Goal: Find contact information: Find contact information

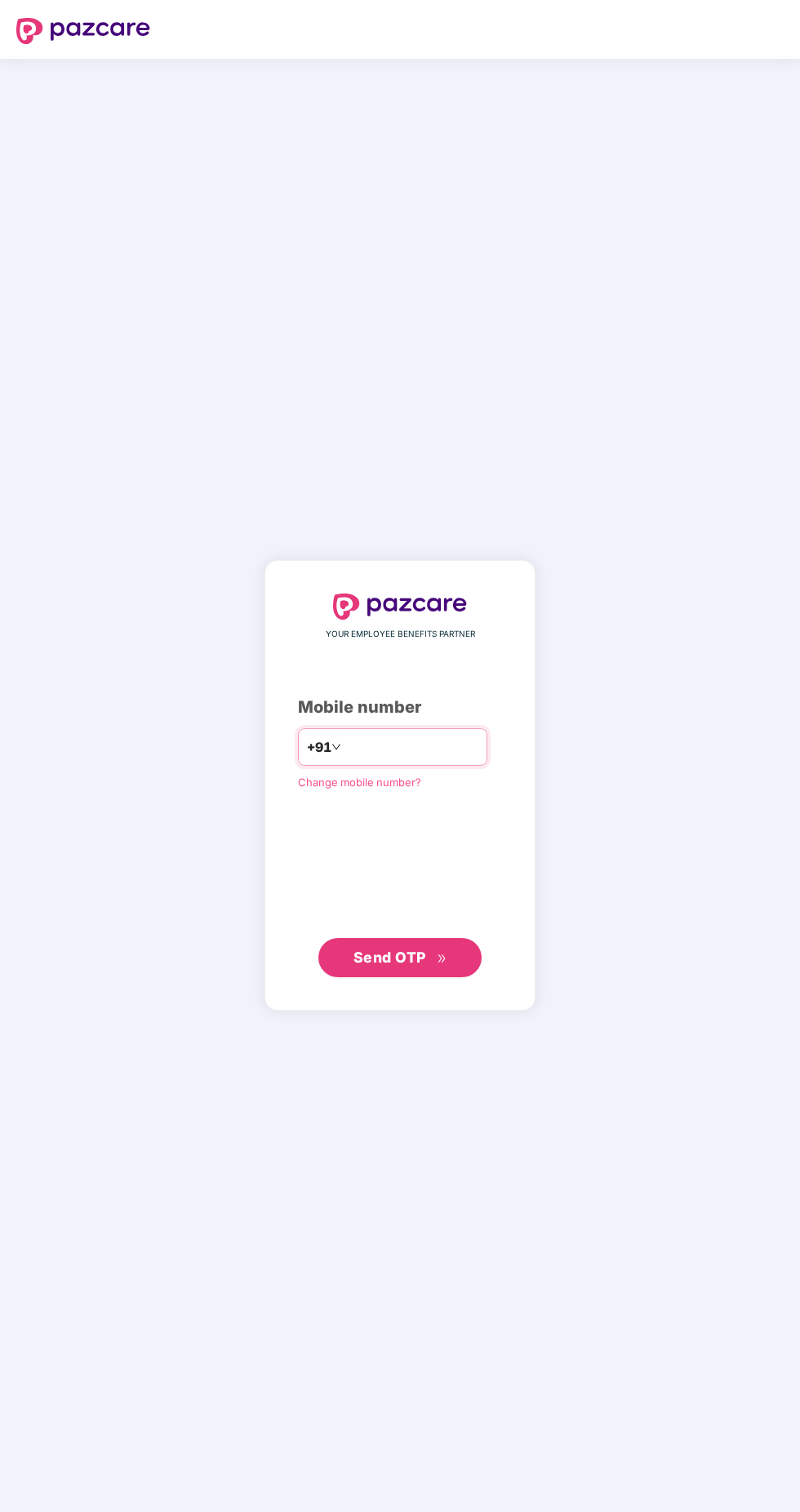
click at [476, 760] on input "number" at bounding box center [411, 746] width 134 height 26
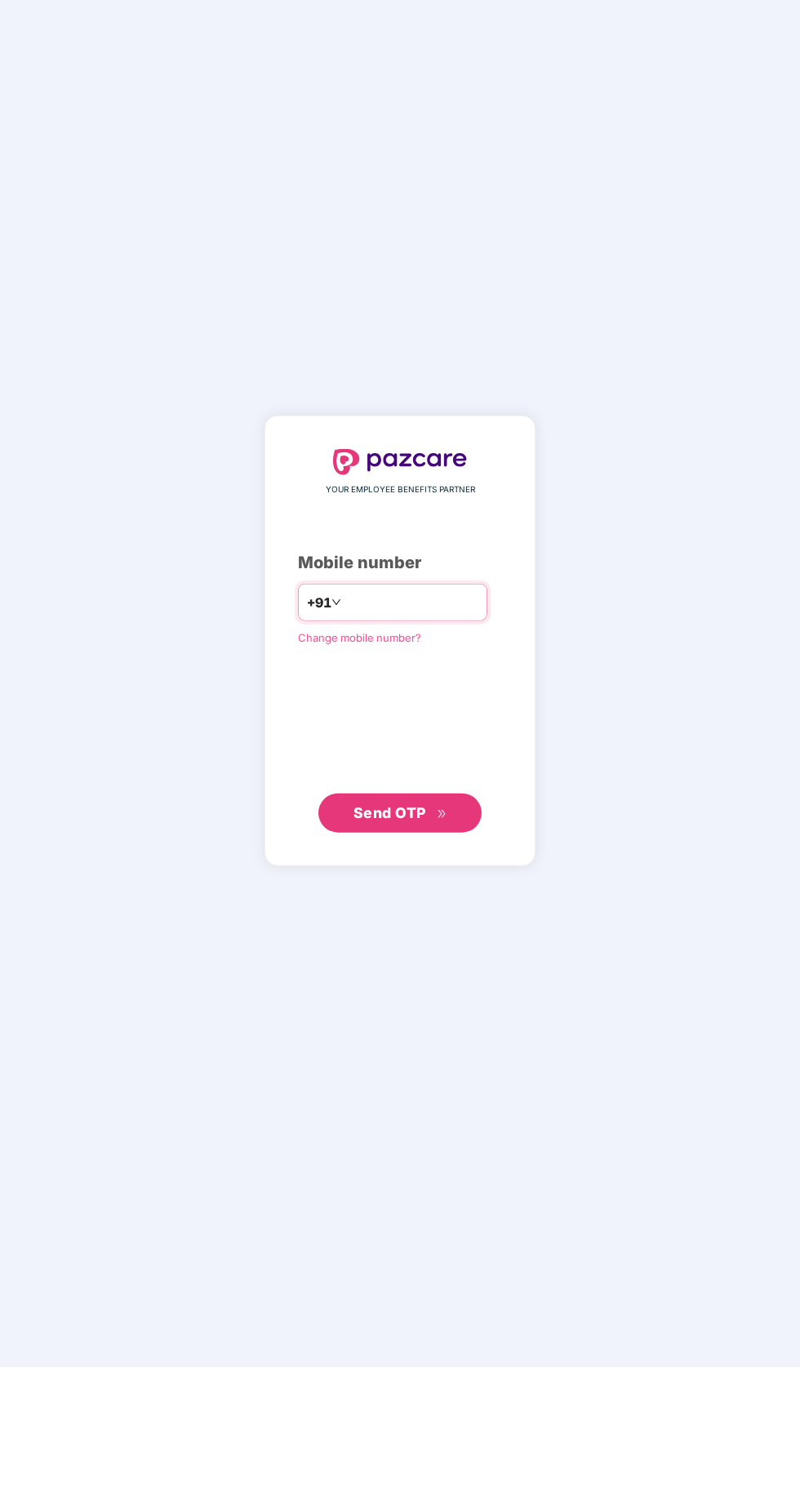
type input "**********"
click at [428, 969] on span "Send OTP" at bounding box center [400, 957] width 94 height 23
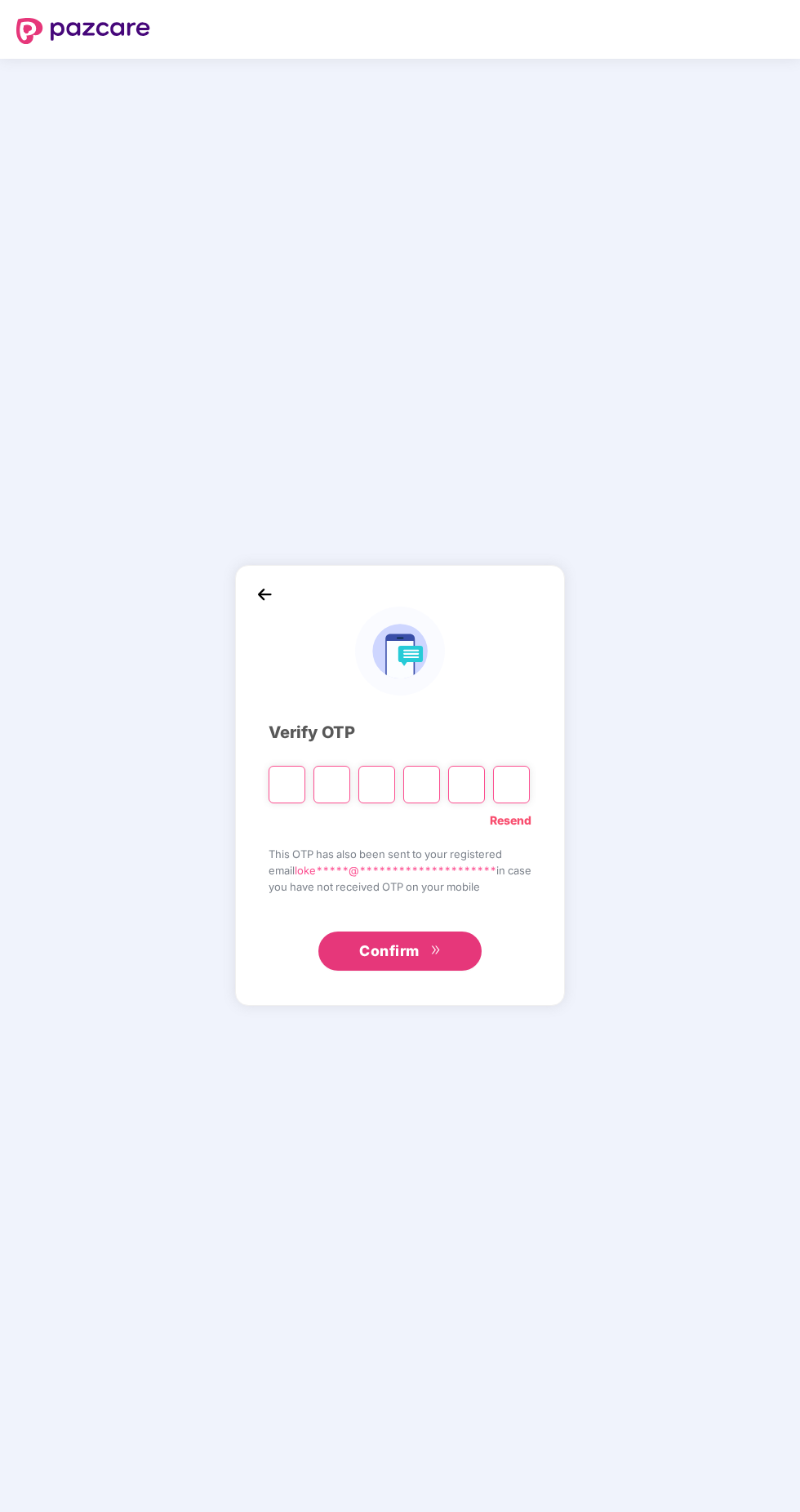
type input "*"
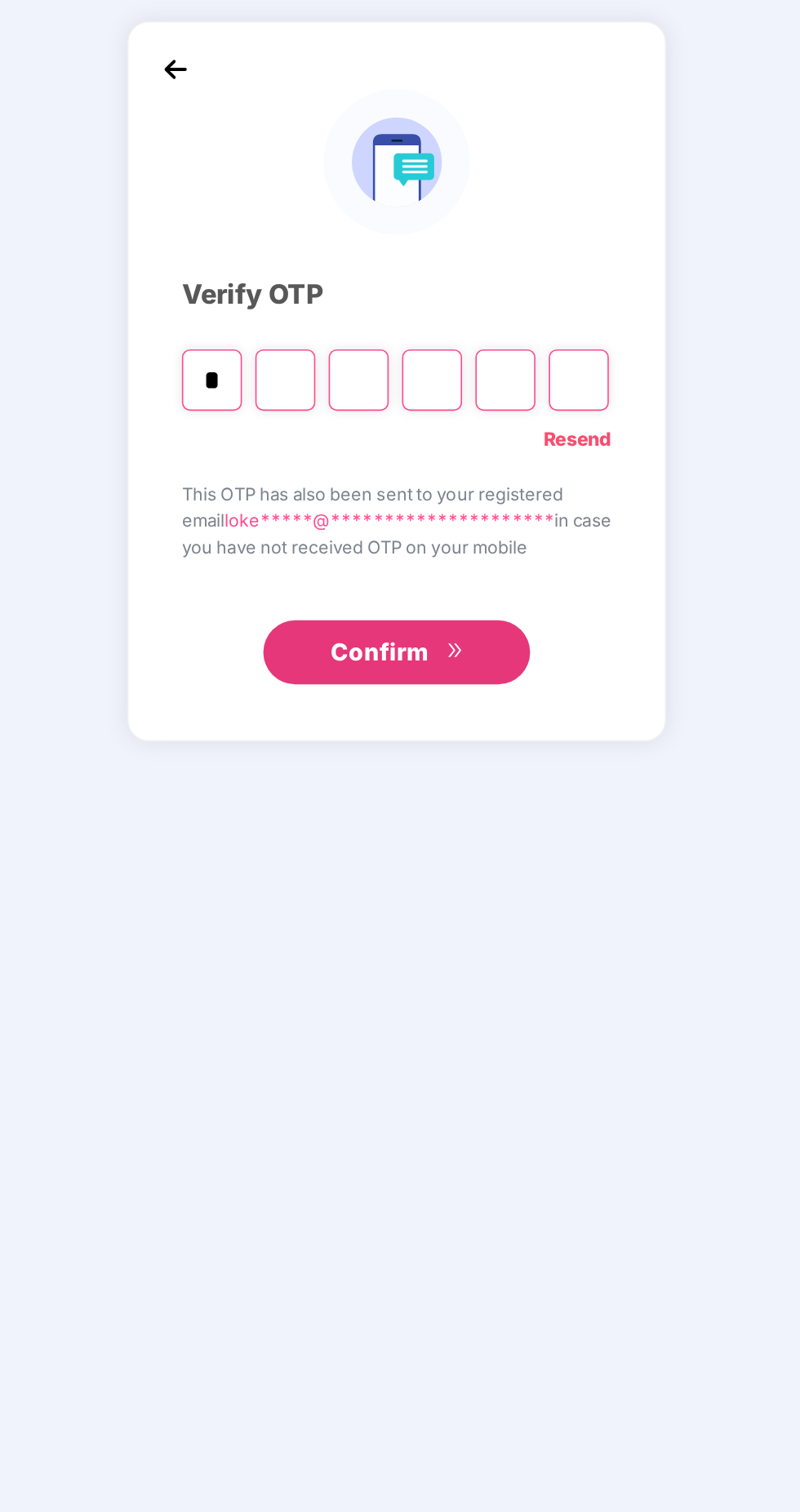
type input "*"
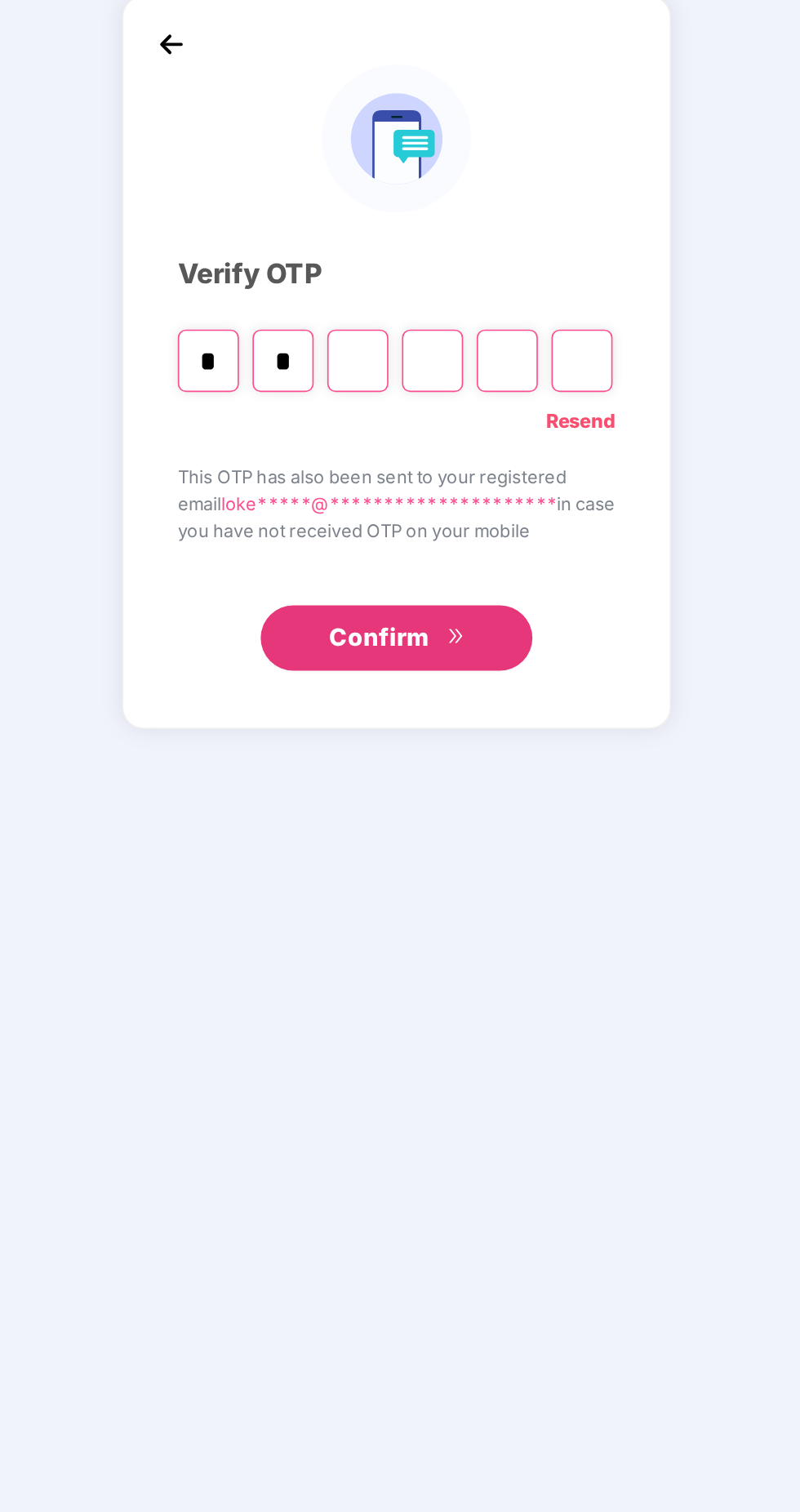
type input "*"
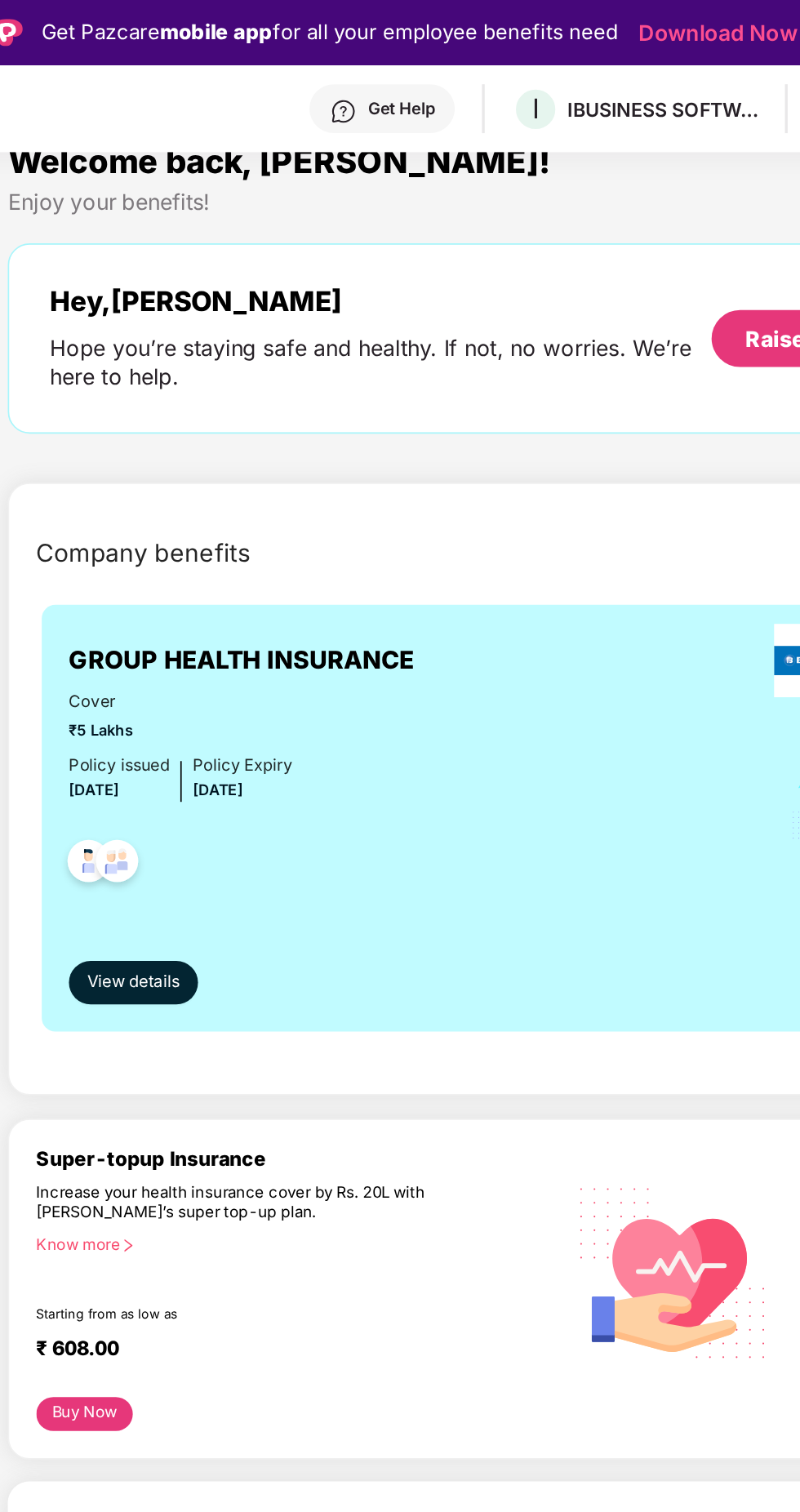
scroll to position [46, 0]
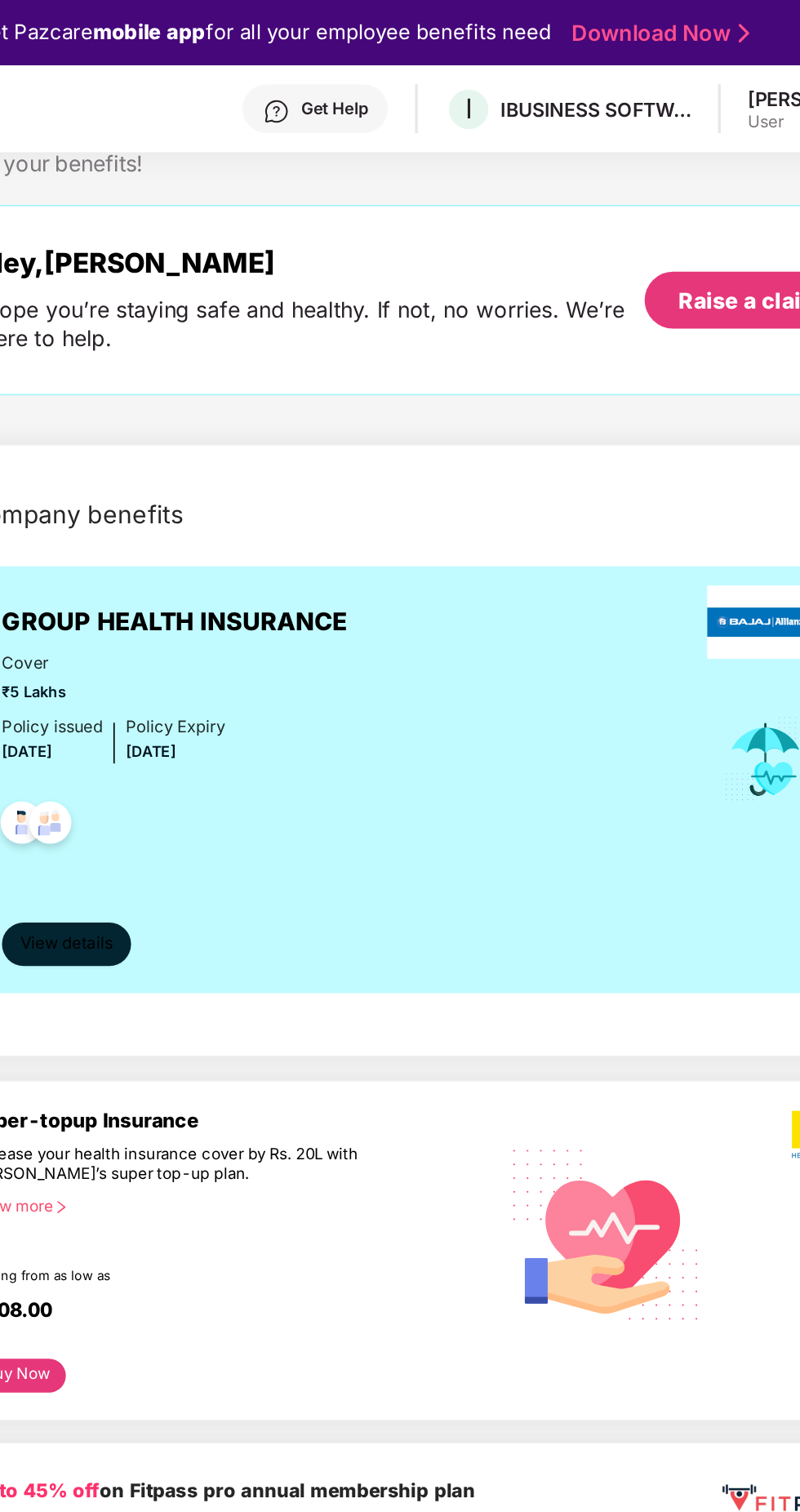
click at [257, 574] on span "View details" at bounding box center [241, 566] width 56 height 15
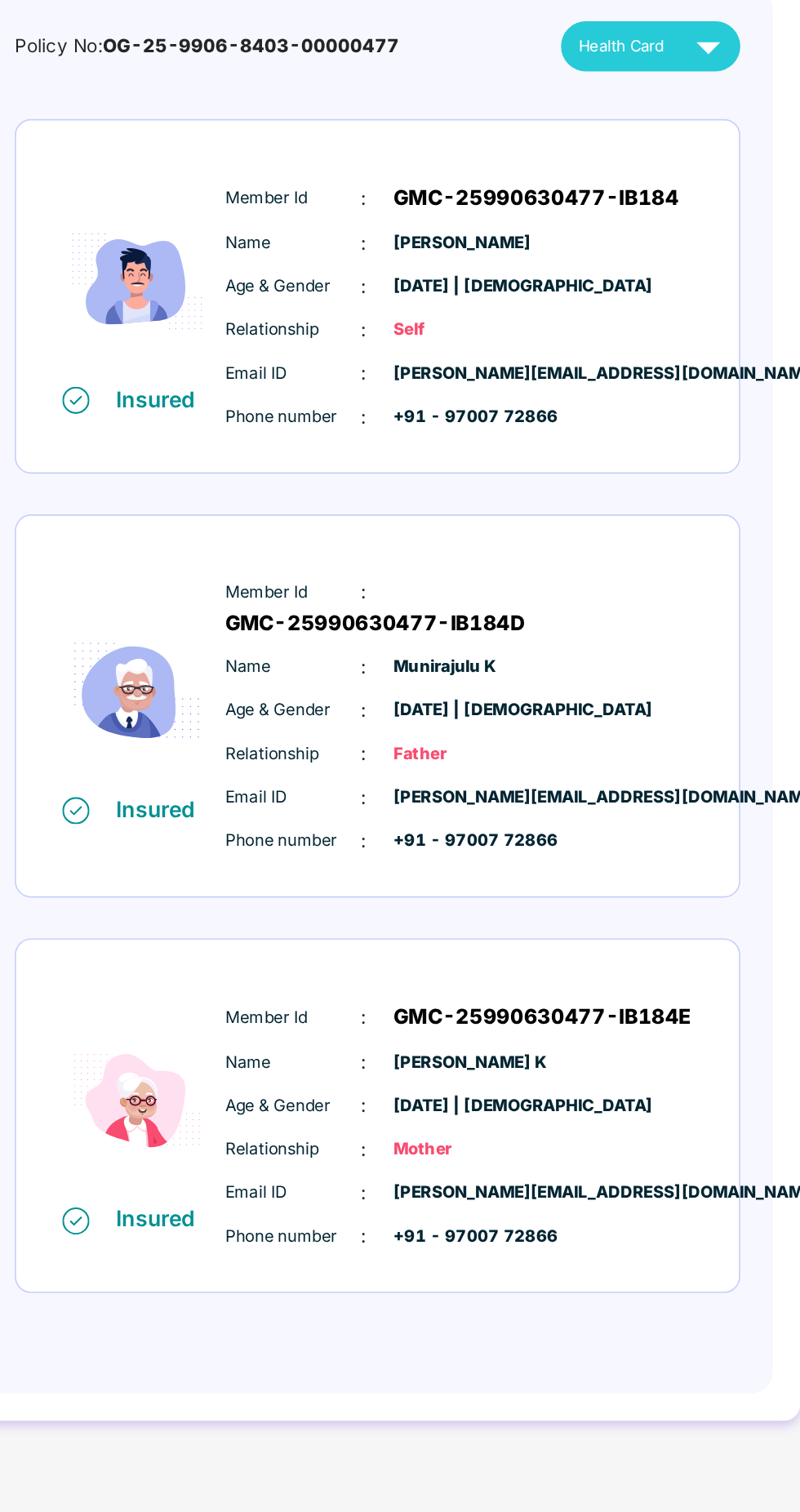
scroll to position [28, 0]
click at [485, 833] on div "Member Id : GMC-25990630477-IB184E Name : [PERSON_NAME] Age & Gender : [DATE] |…" at bounding box center [595, 904] width 289 height 167
click at [491, 820] on div "Member Id : GMC-25990630477-IB184E Name : [PERSON_NAME] Age & Gender : [DATE] |…" at bounding box center [595, 904] width 289 height 167
click at [406, 951] on div "Insured" at bounding box center [418, 958] width 57 height 16
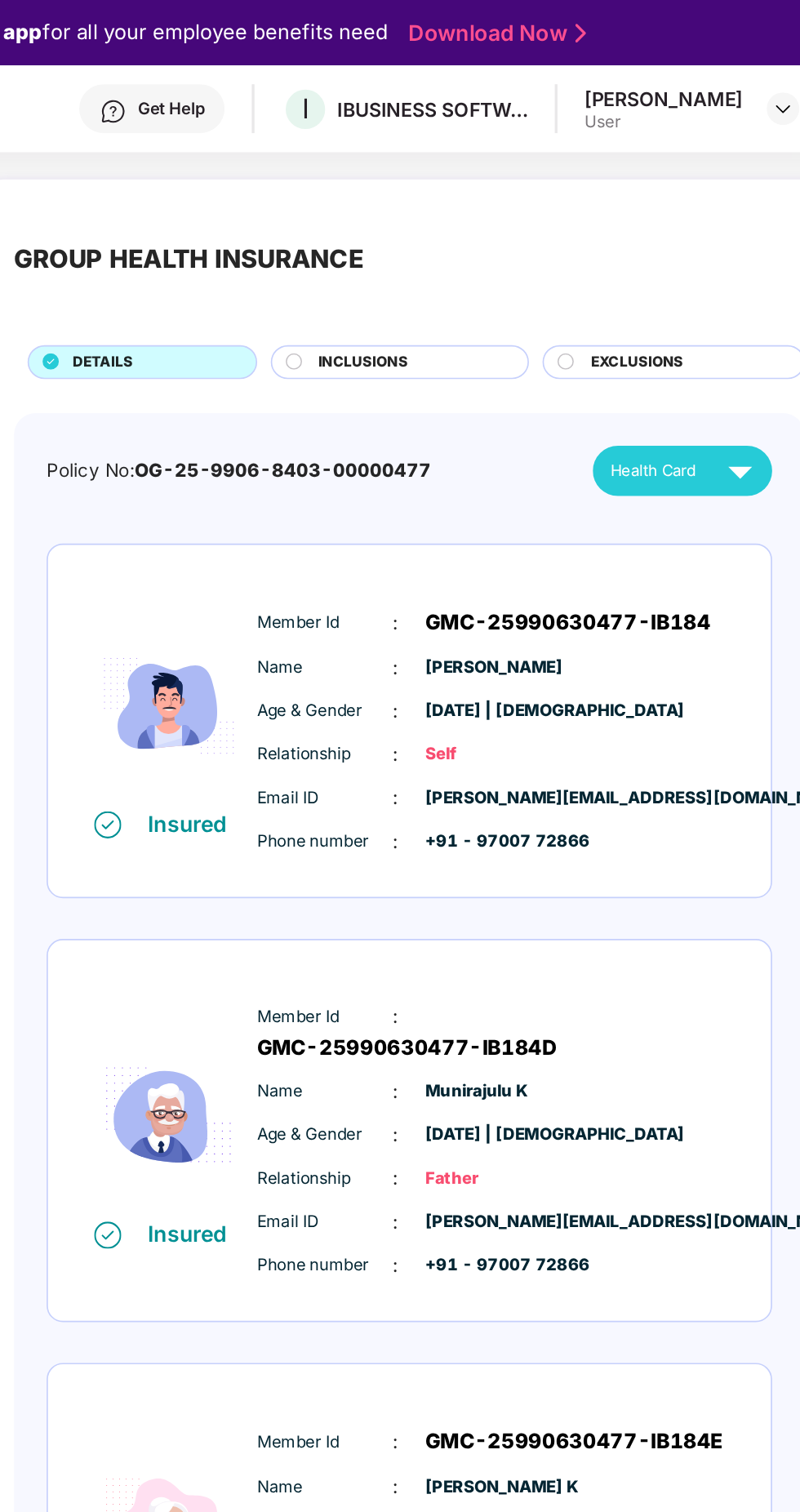
scroll to position [0, 0]
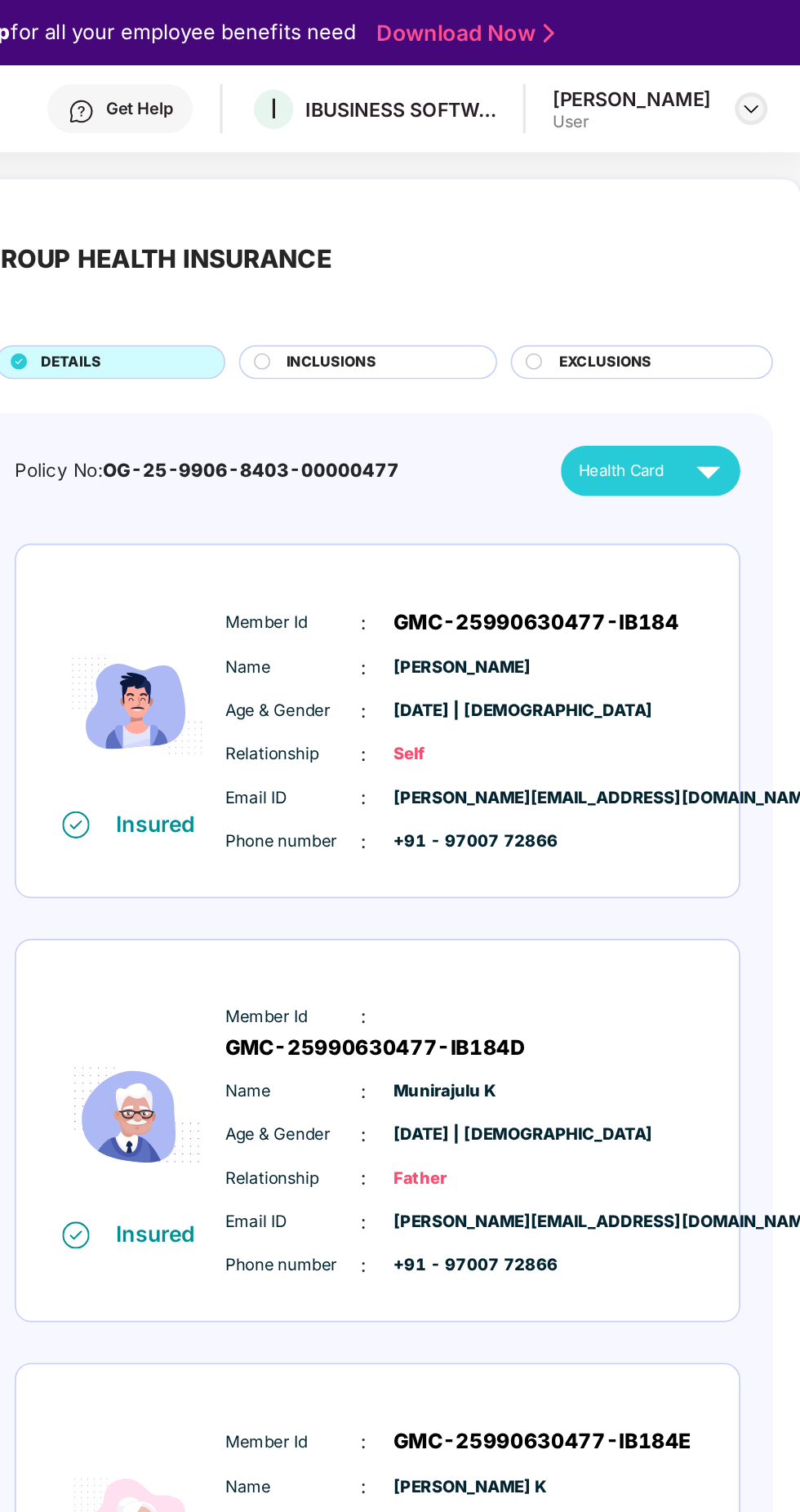
click at [768, 65] on img at bounding box center [770, 65] width 13 height 13
click at [765, 67] on img at bounding box center [770, 65] width 13 height 13
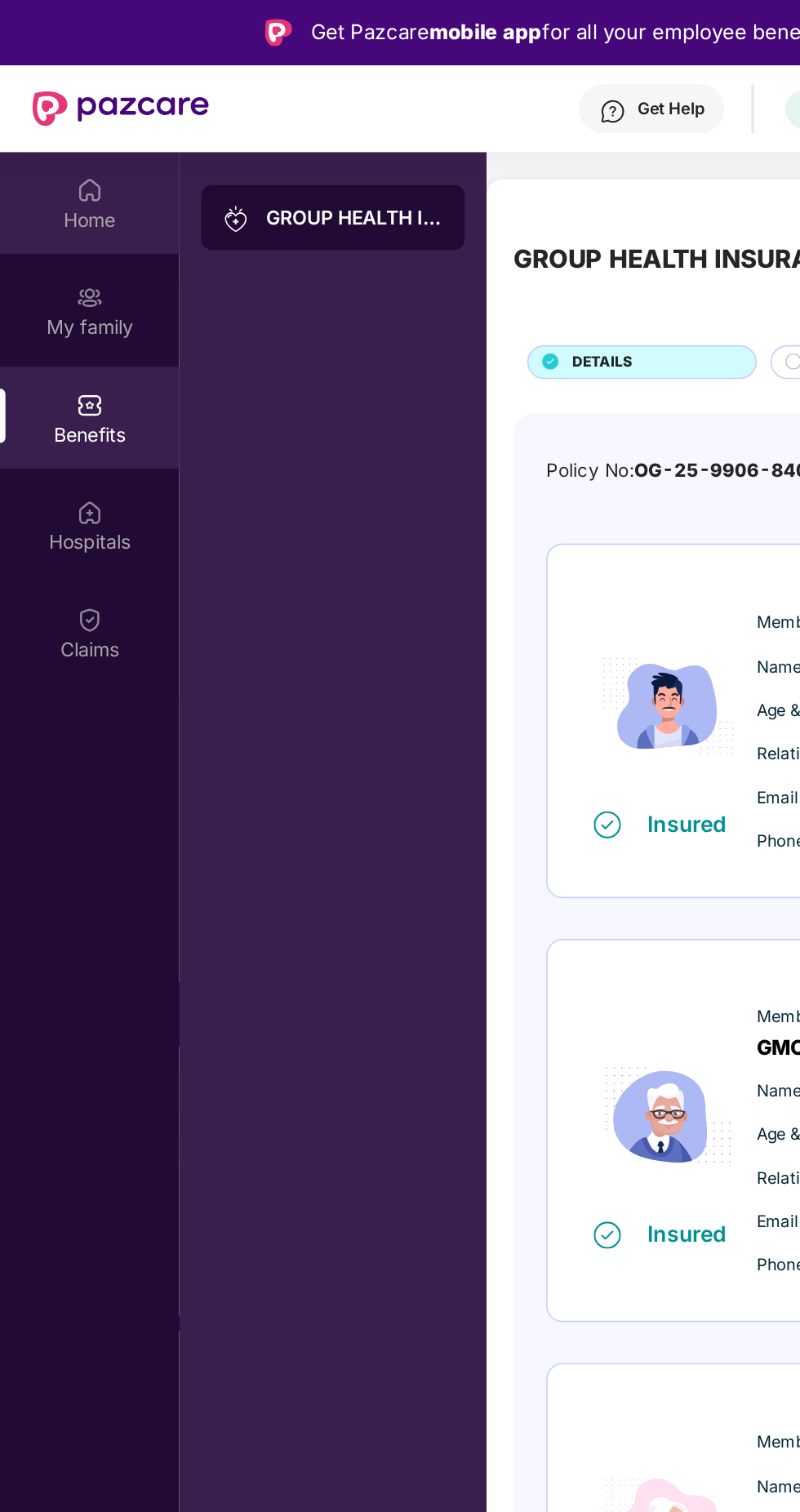
click at [58, 127] on div "Home" at bounding box center [54, 131] width 107 height 16
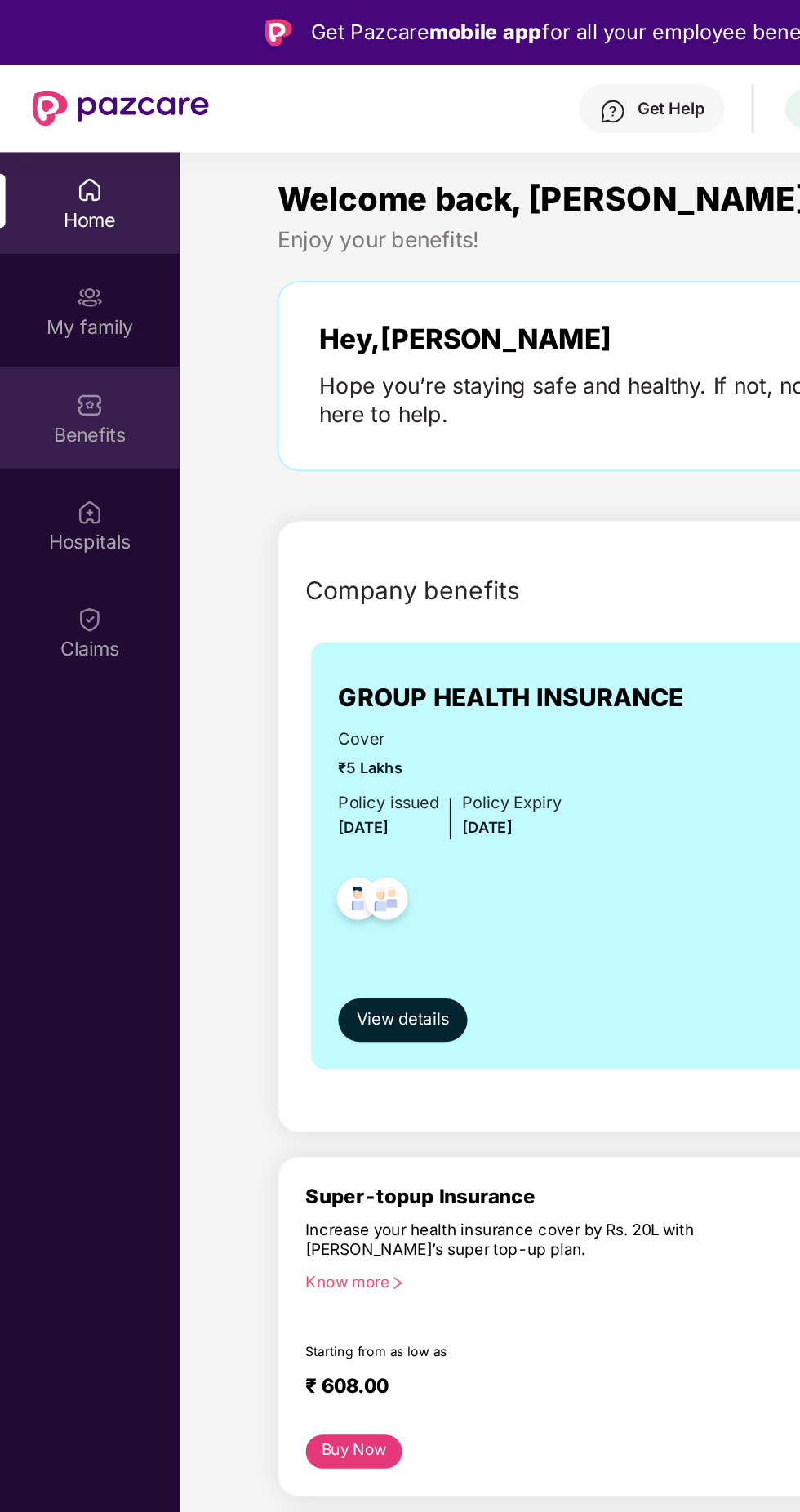
click at [53, 258] on div "Benefits" at bounding box center [54, 261] width 107 height 16
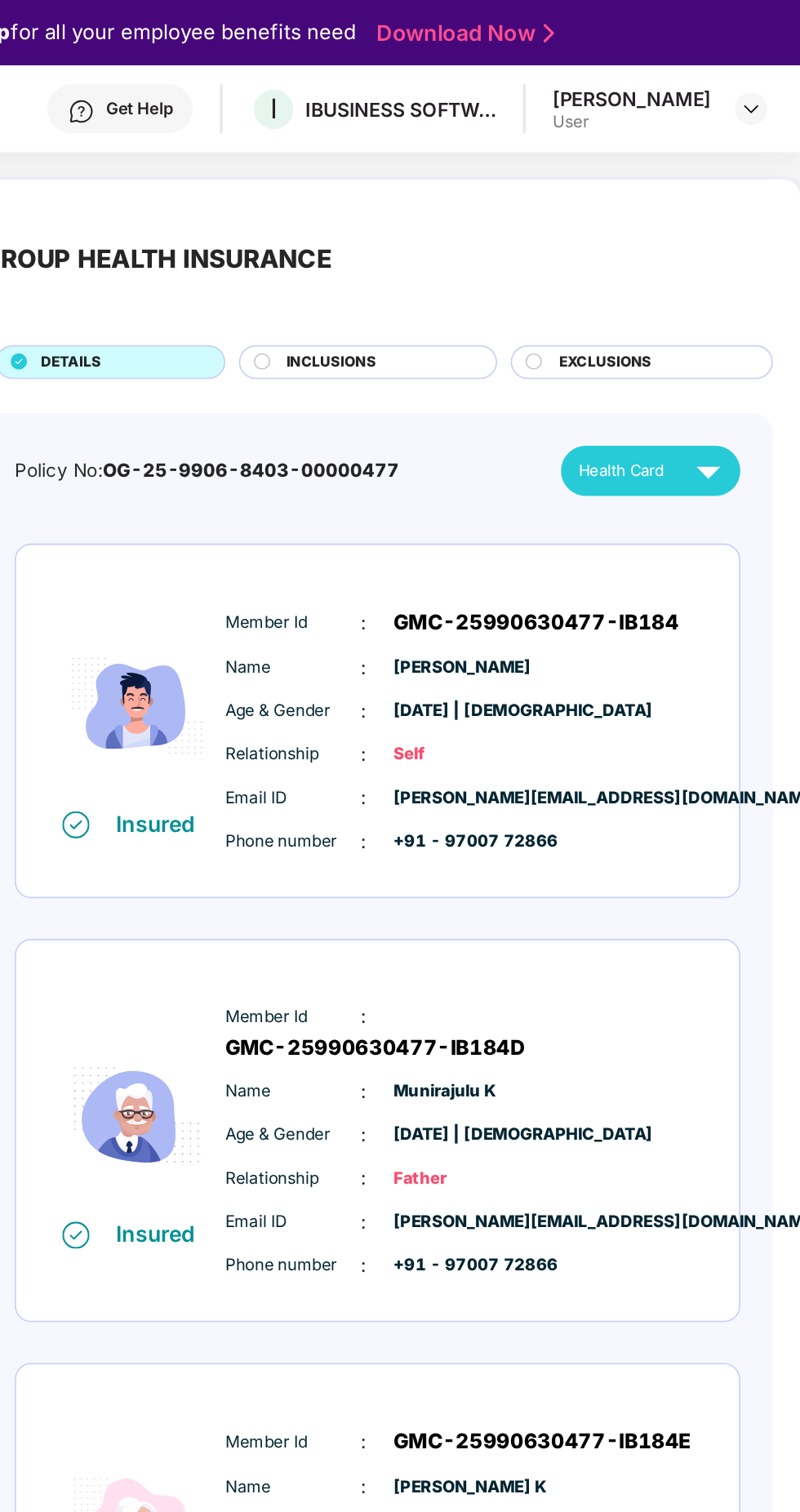
click at [653, 451] on div "Relationship : Self" at bounding box center [595, 452] width 282 height 18
click at [695, 397] on div "Name : [PERSON_NAME]" at bounding box center [595, 401] width 282 height 18
click at [730, 293] on img at bounding box center [744, 283] width 29 height 29
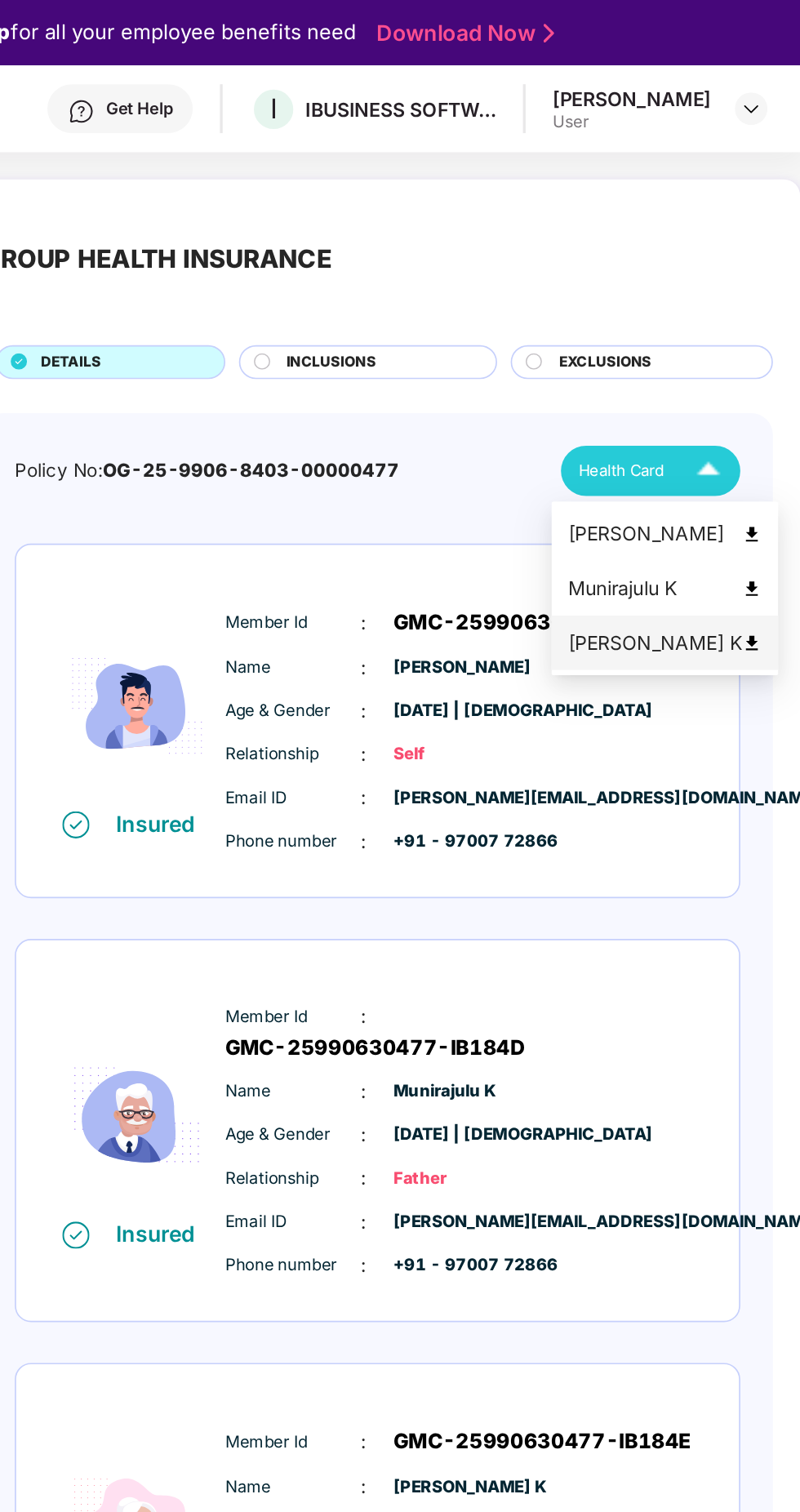
click at [765, 385] on img at bounding box center [770, 386] width 12 height 12
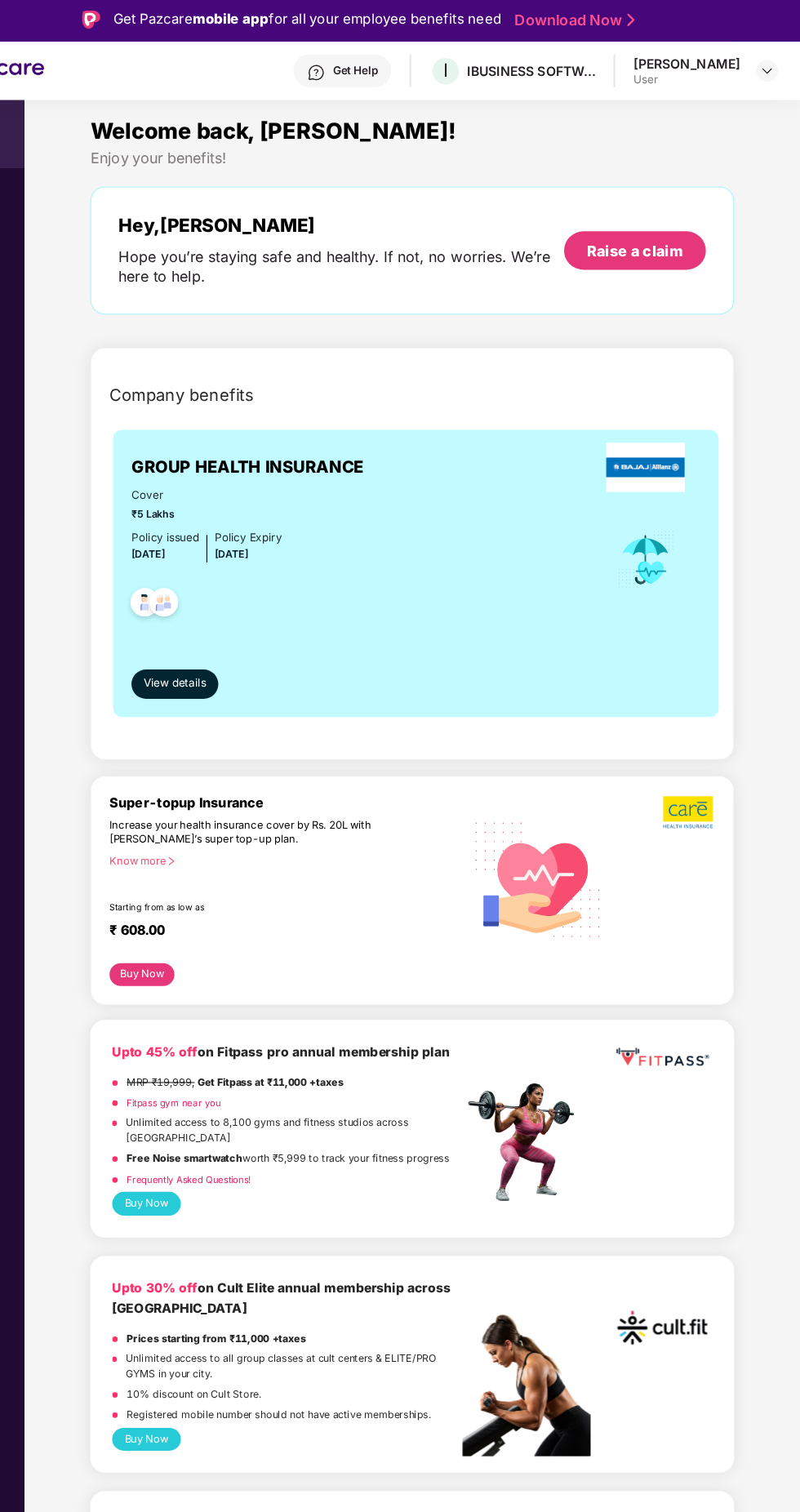
click at [728, 69] on div "User" at bounding box center [698, 74] width 95 height 13
click at [738, 91] on div "Get Help I IBUSINESS SOFTWARE PRIVATE LIMITED [PERSON_NAME] K User" at bounding box center [452, 65] width 654 height 53
click at [735, 69] on div "User" at bounding box center [698, 74] width 95 height 13
click at [778, 70] on div at bounding box center [770, 65] width 19 height 19
click at [560, 80] on div "Get Help I IBUSINESS SOFTWARE PRIVATE LIMITED [PERSON_NAME] K User" at bounding box center [452, 65] width 654 height 53
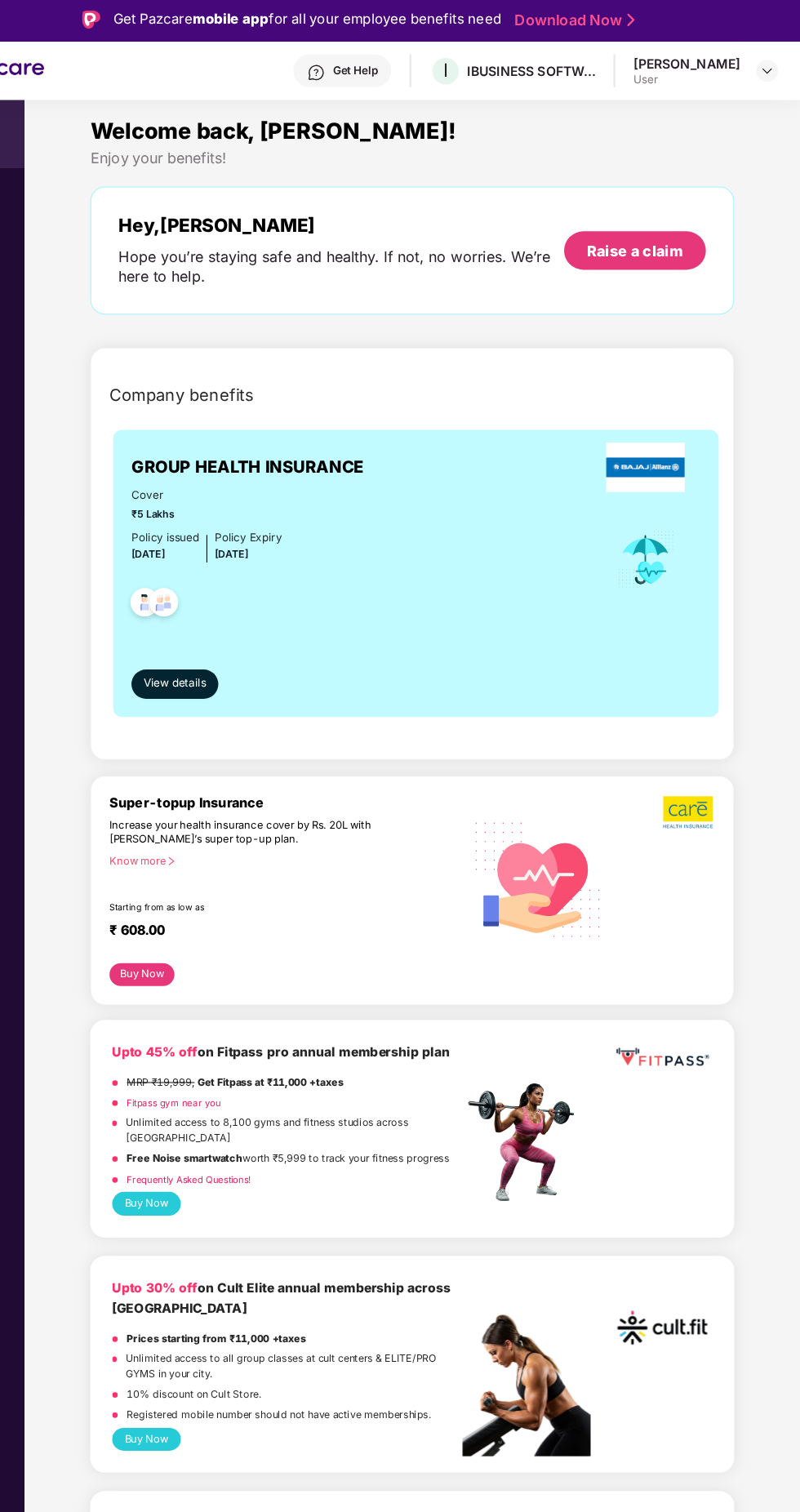
click at [549, 59] on div "IBUSINESS SOFTWARE PRIVATE LIMITED" at bounding box center [560, 65] width 114 height 15
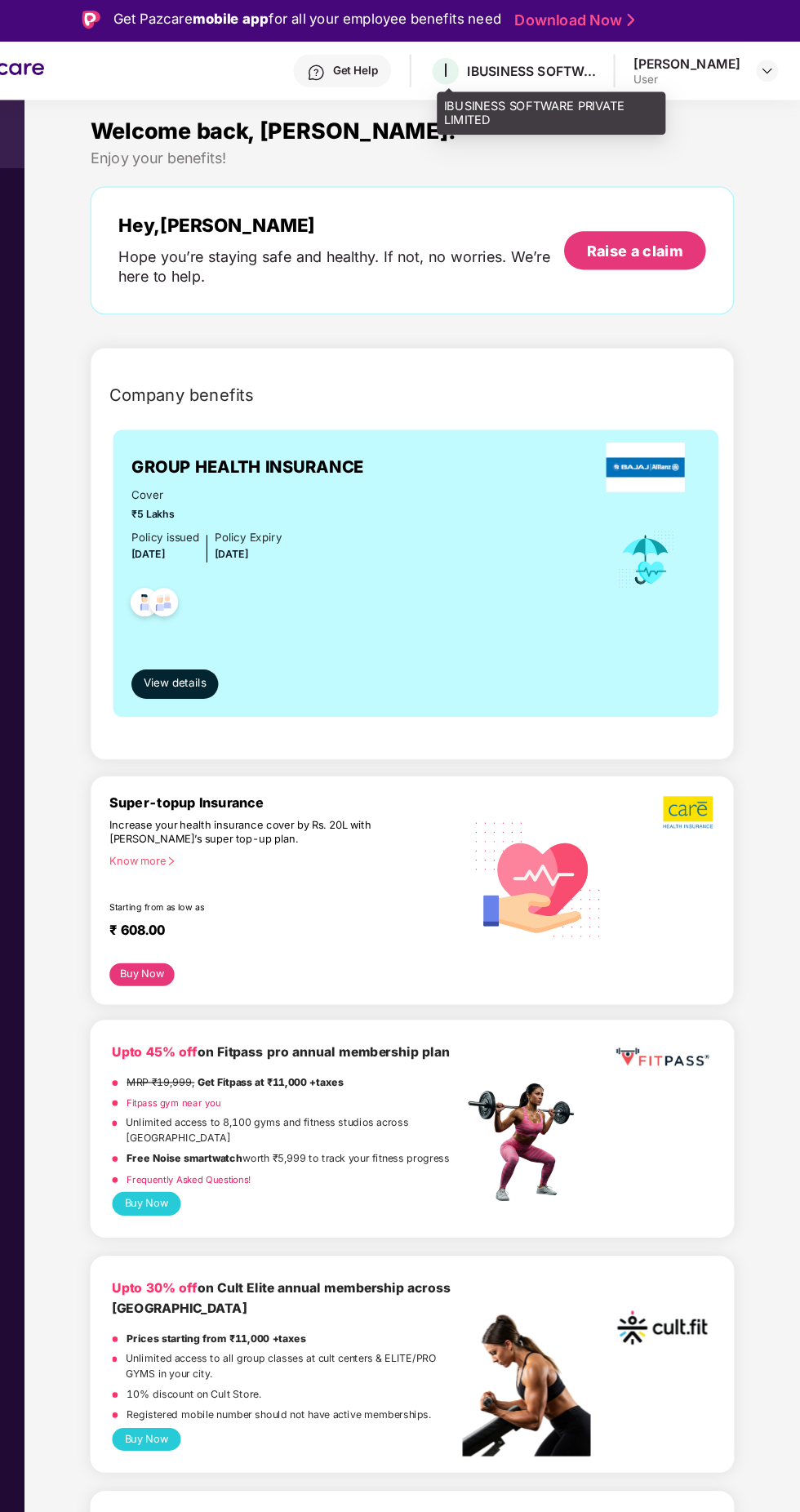
click at [538, 87] on div "IBUSINESS SOFTWARE PRIVATE LIMITED" at bounding box center [578, 103] width 204 height 38
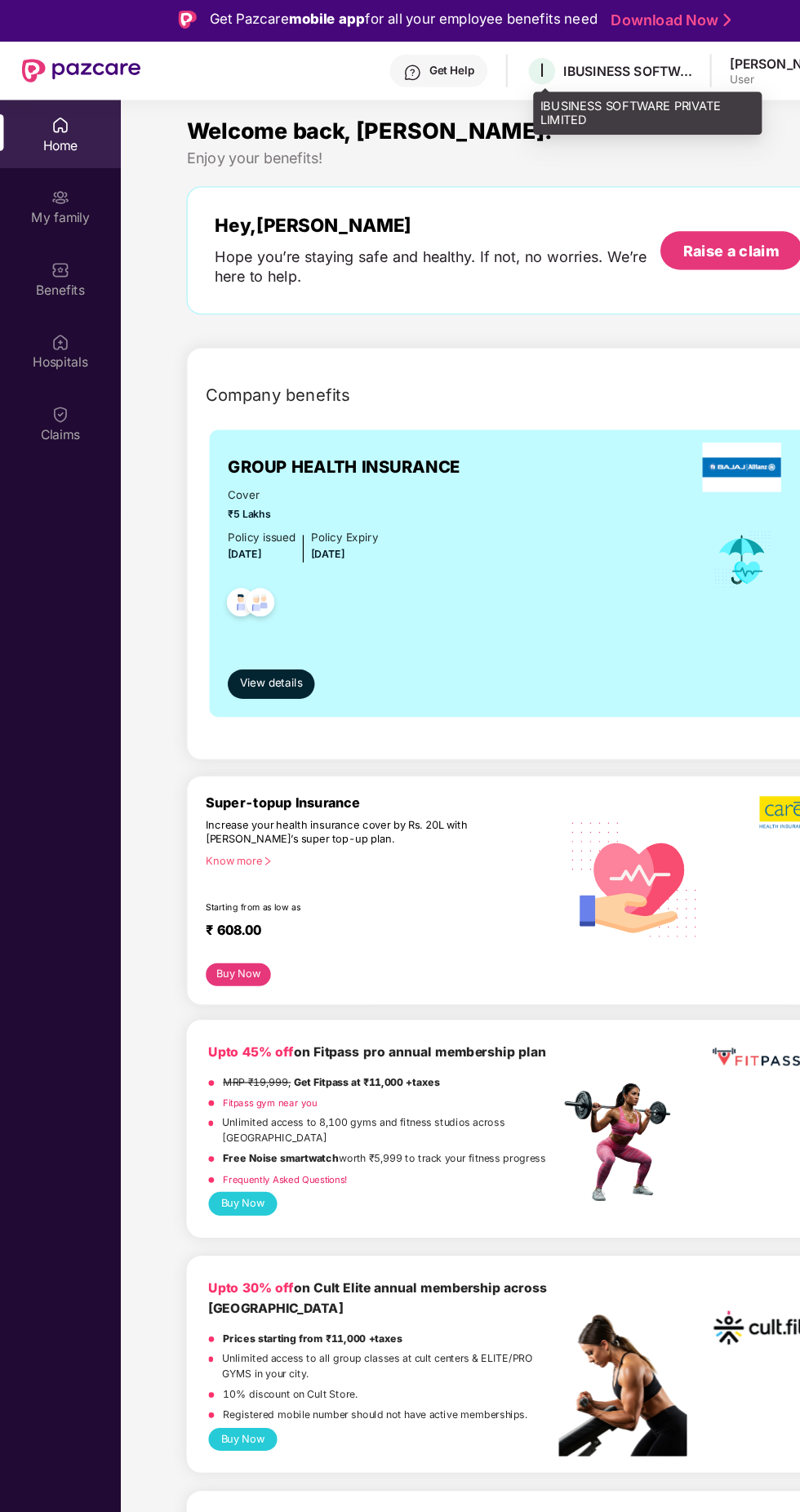
click at [415, 73] on div "Get Help" at bounding box center [391, 65] width 87 height 30
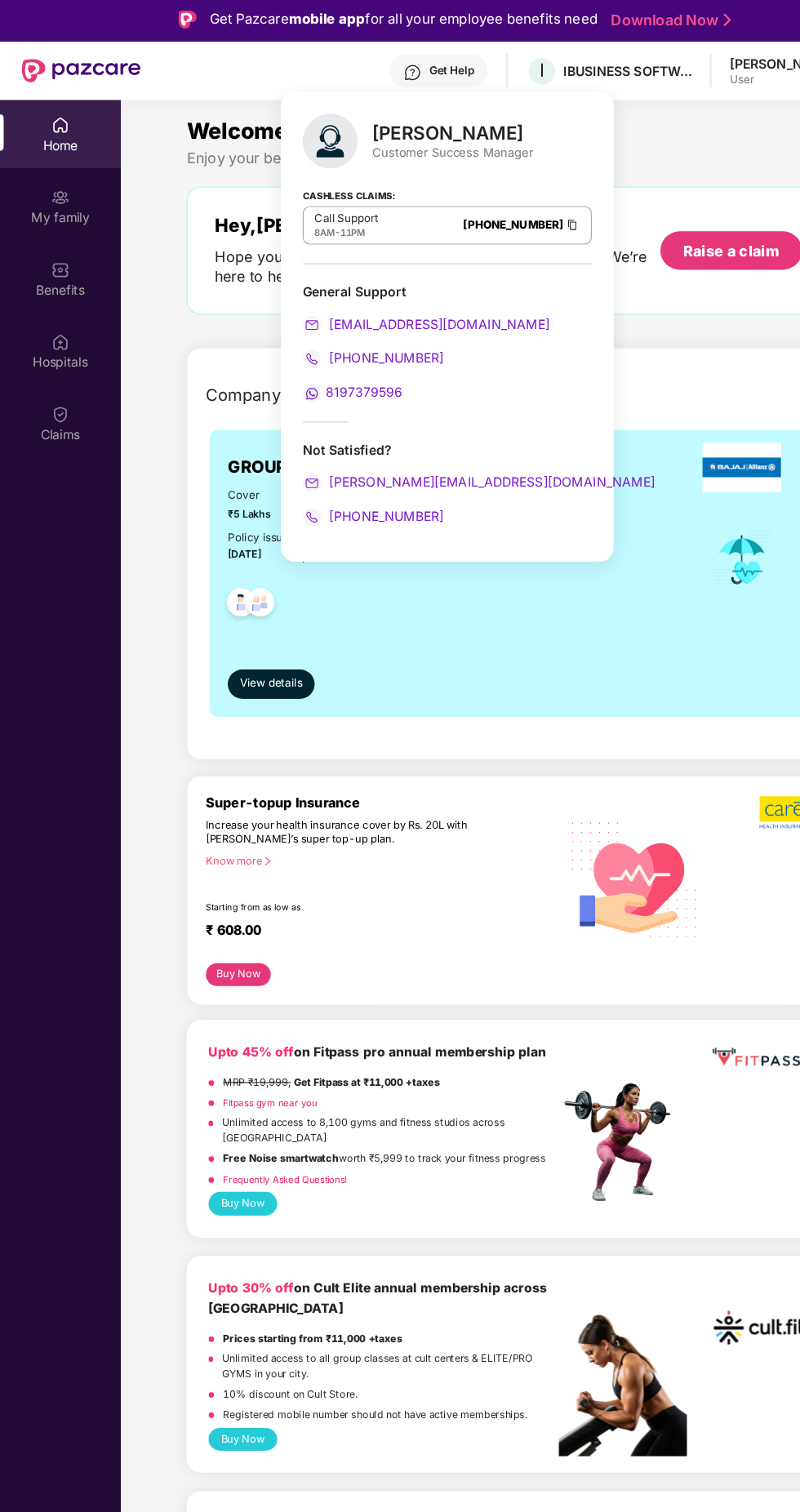
click at [406, 428] on span "[PERSON_NAME][EMAIL_ADDRESS][DOMAIN_NAME]" at bounding box center [437, 432] width 294 height 13
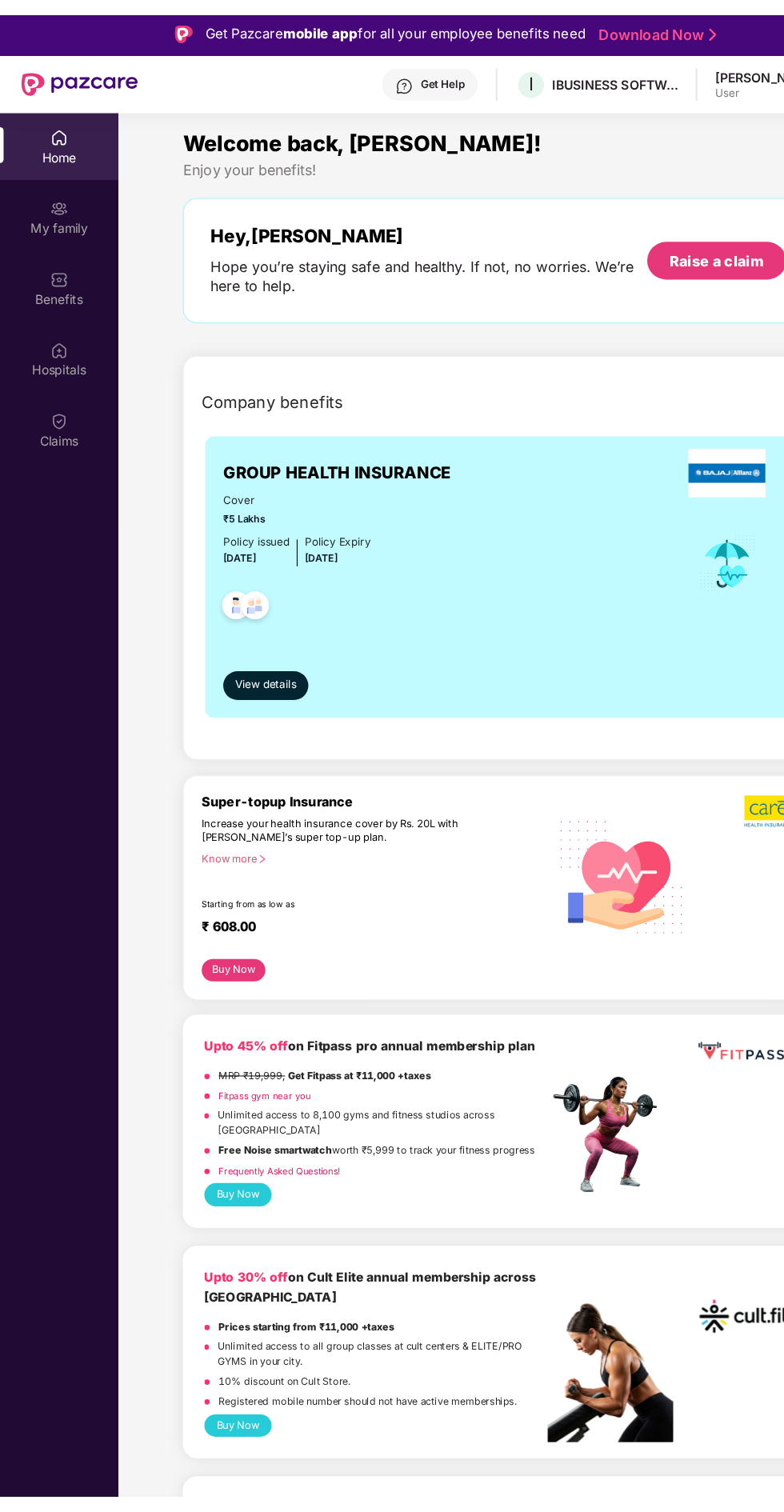
scroll to position [111, 0]
